Goal: Task Accomplishment & Management: Manage account settings

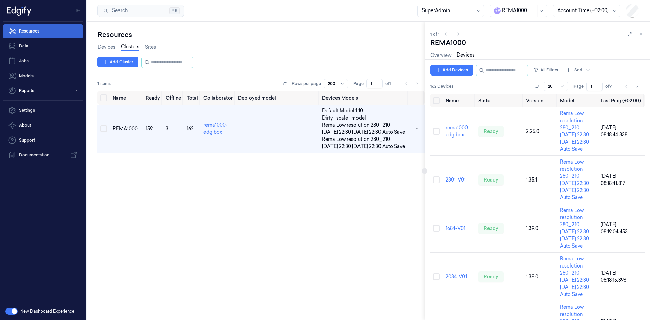
click at [32, 27] on link "Resources" at bounding box center [43, 31] width 81 height 14
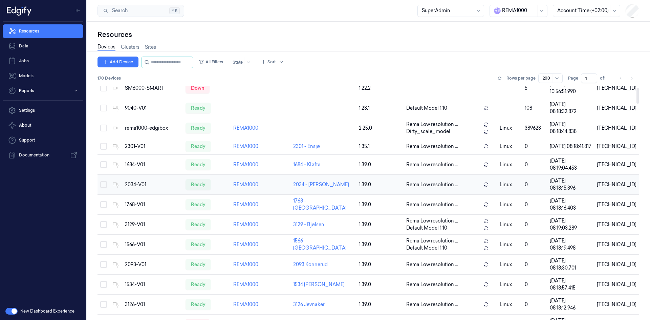
scroll to position [34, 0]
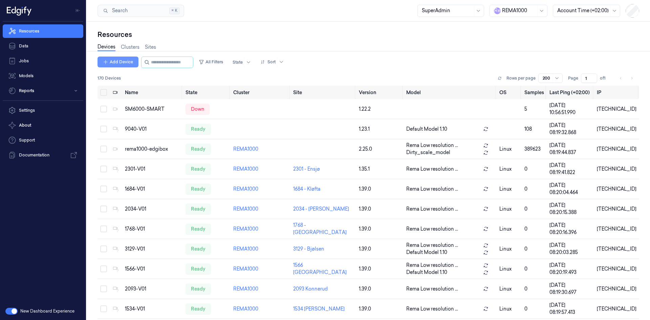
click at [123, 64] on button "Add Device" at bounding box center [118, 62] width 41 height 11
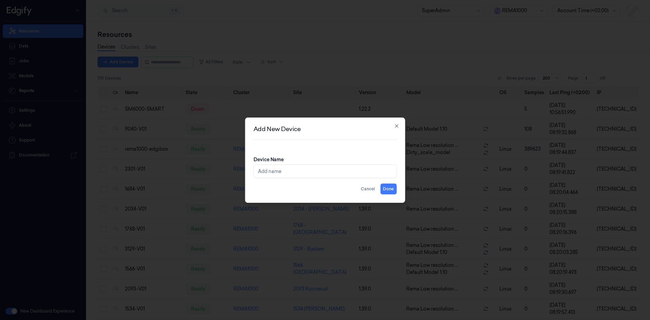
click at [363, 48] on div at bounding box center [325, 160] width 650 height 320
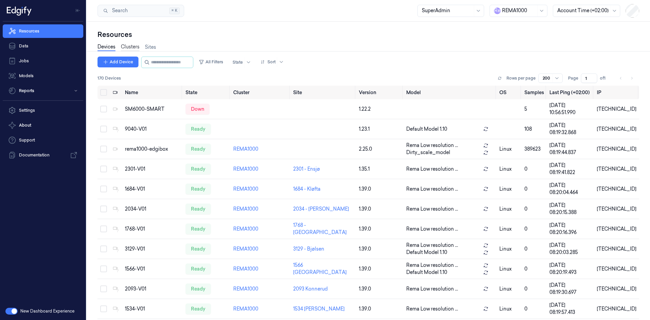
click at [129, 47] on link "Clusters" at bounding box center [130, 47] width 19 height 8
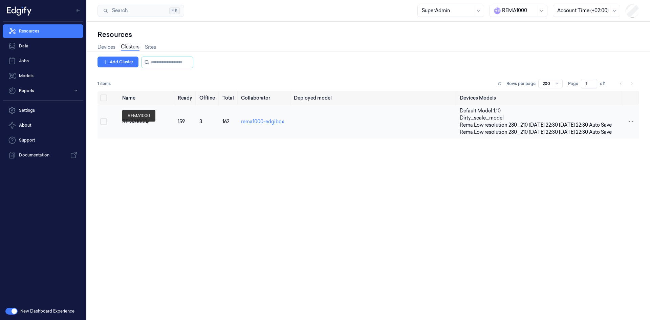
click at [129, 125] on div "REMA1000" at bounding box center [147, 121] width 50 height 7
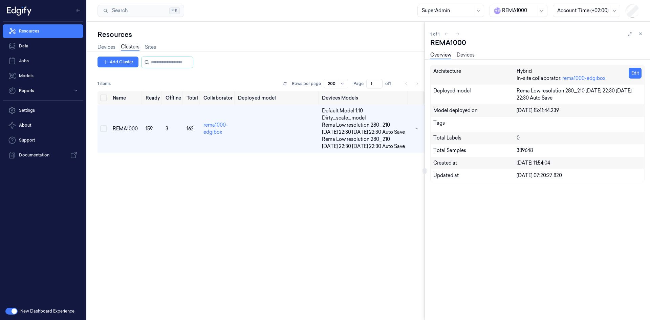
click at [459, 57] on link "Devices" at bounding box center [466, 55] width 18 height 8
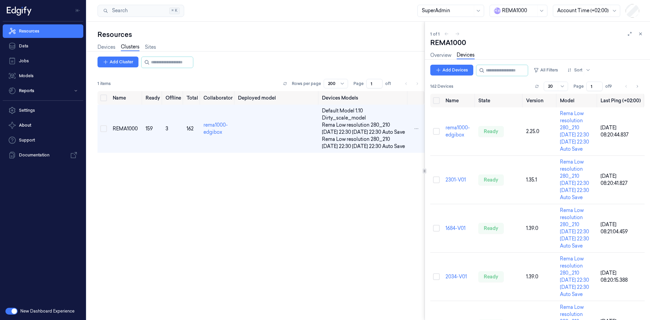
click at [468, 76] on div "Add Devices All Filters Sort 162 Devices Rows per page 20 Page 1 of 9" at bounding box center [537, 79] width 214 height 29
click at [462, 74] on button "Add Devices" at bounding box center [451, 70] width 43 height 11
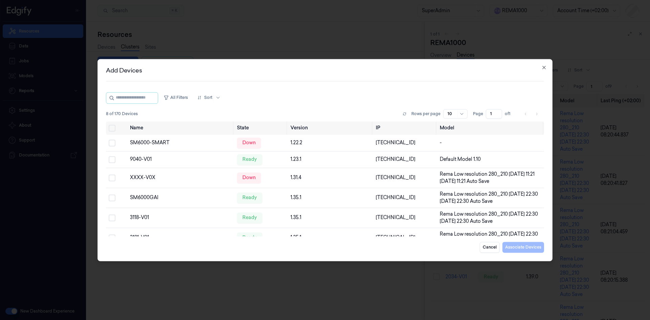
click at [280, 81] on hr at bounding box center [325, 81] width 438 height 0
click at [491, 245] on button "Cancel" at bounding box center [490, 247] width 20 height 11
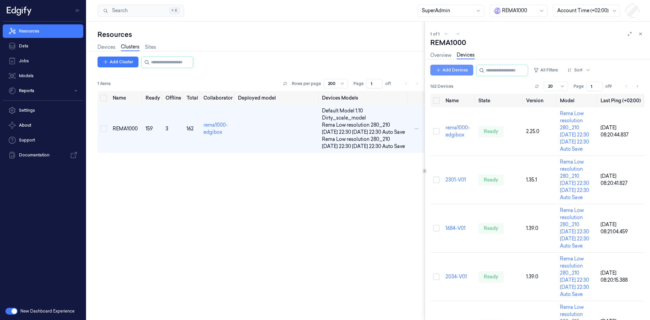
click at [446, 71] on button "Add Devices" at bounding box center [451, 70] width 43 height 11
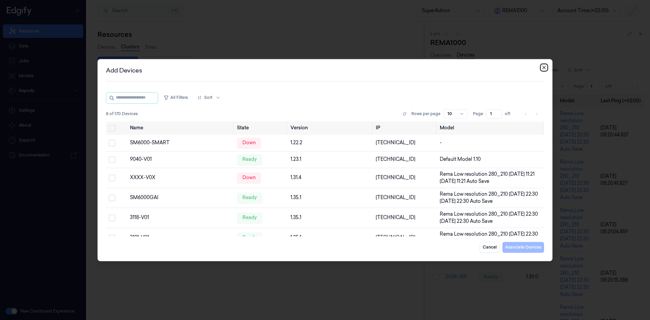
click at [543, 67] on icon "button" at bounding box center [544, 67] width 5 height 5
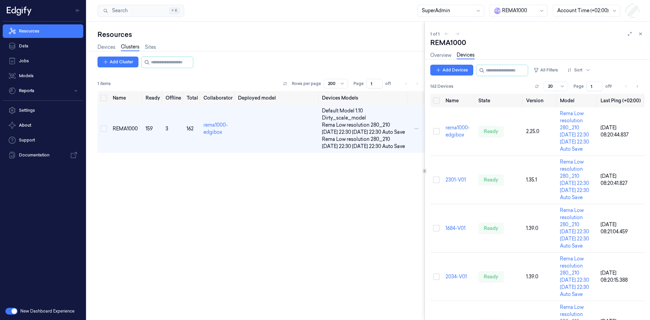
click at [282, 29] on div "Resources Devices Clusters Sites Add Cluster 1 items Rows per page 200 Page 1 o…" at bounding box center [256, 171] width 338 height 298
click at [517, 10] on div at bounding box center [519, 10] width 34 height 7
type input "wa"
click at [518, 23] on div "waitrose" at bounding box center [509, 25] width 29 height 7
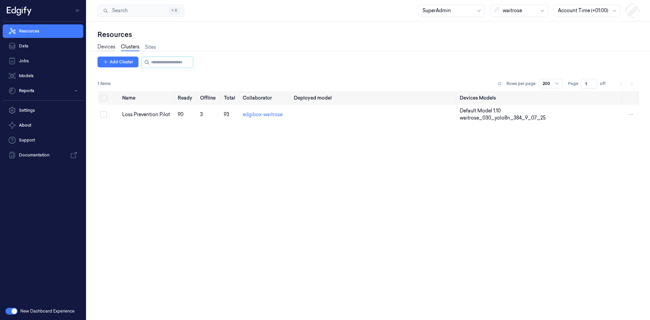
click at [103, 46] on link "Devices" at bounding box center [107, 47] width 18 height 8
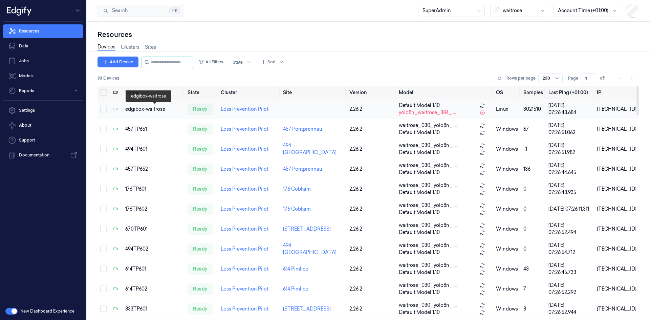
click at [139, 108] on div "edgibox-waitrose" at bounding box center [153, 109] width 57 height 7
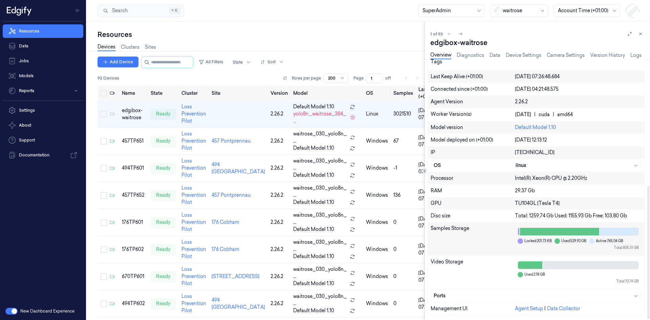
scroll to position [248, 0]
click at [529, 56] on link "Device Settings" at bounding box center [524, 55] width 36 height 8
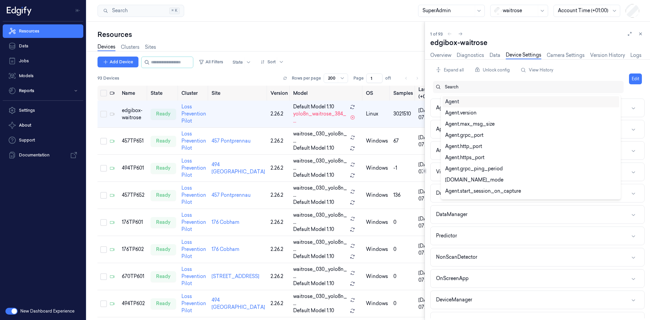
click at [500, 88] on div at bounding box center [531, 87] width 173 height 6
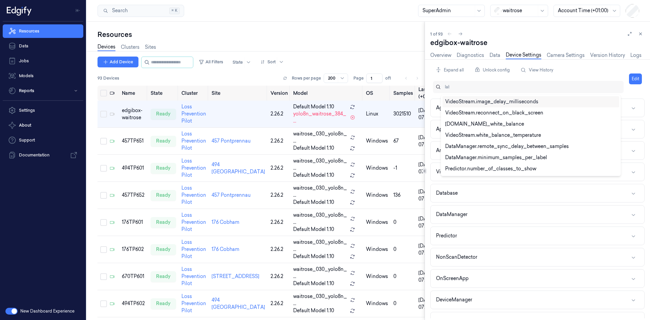
type input "labe"
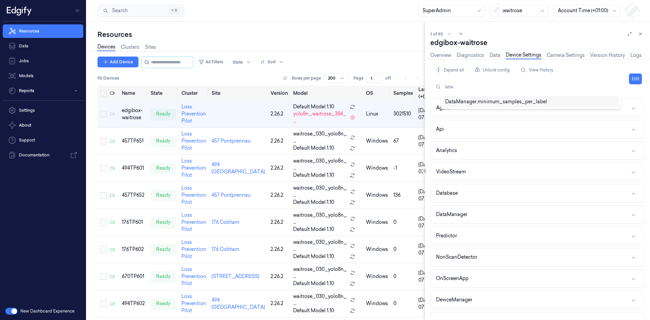
click at [523, 105] on div "DataManager.minimum_samples_per_label" at bounding box center [496, 101] width 102 height 7
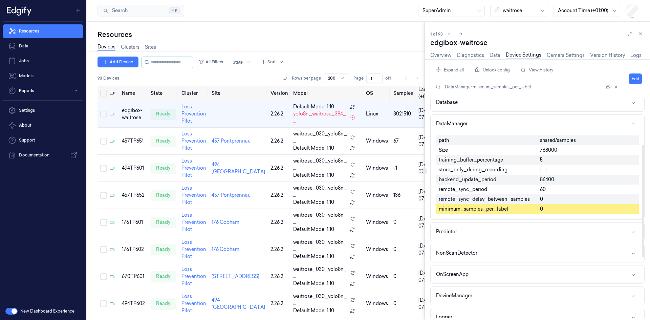
scroll to position [91, 0]
click at [639, 34] on icon at bounding box center [640, 33] width 5 height 5
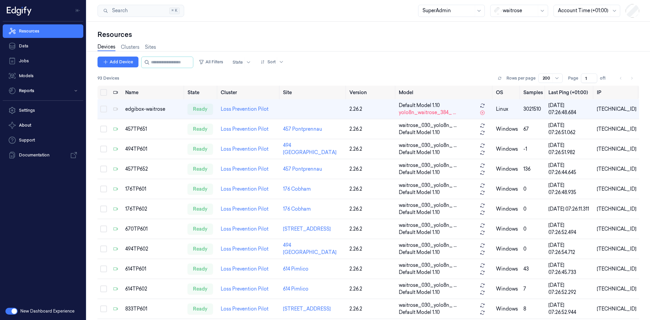
click at [439, 37] on div "Resources" at bounding box center [369, 34] width 542 height 9
click at [127, 50] on link "Clusters" at bounding box center [130, 47] width 19 height 8
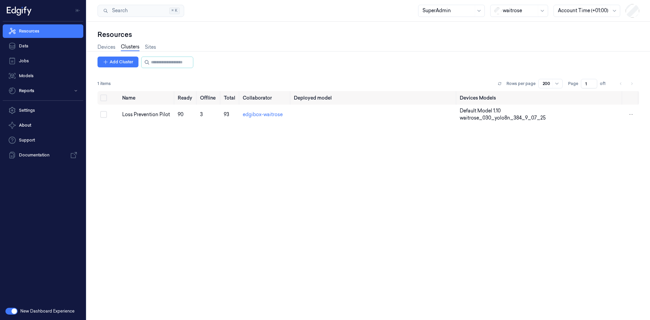
click at [157, 48] on div "Devices Clusters Sites" at bounding box center [369, 47] width 542 height 17
click at [151, 49] on link "Sites" at bounding box center [150, 47] width 11 height 8
